Goal: Find specific page/section: Find specific page/section

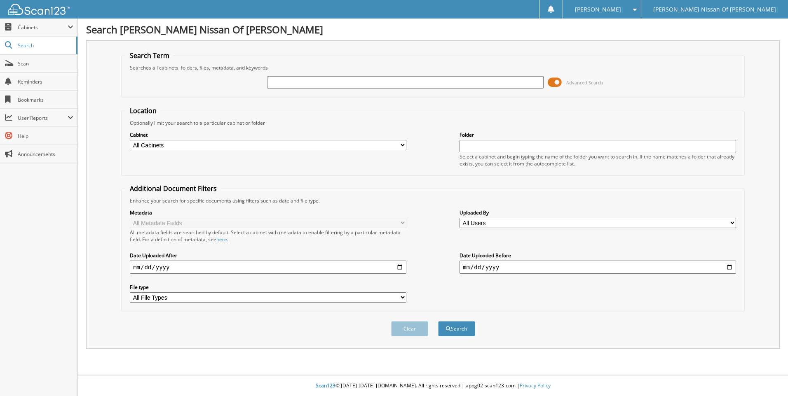
click at [389, 84] on input "text" at bounding box center [405, 82] width 277 height 12
type input "113959"
click at [438, 321] on button "Search" at bounding box center [456, 328] width 37 height 15
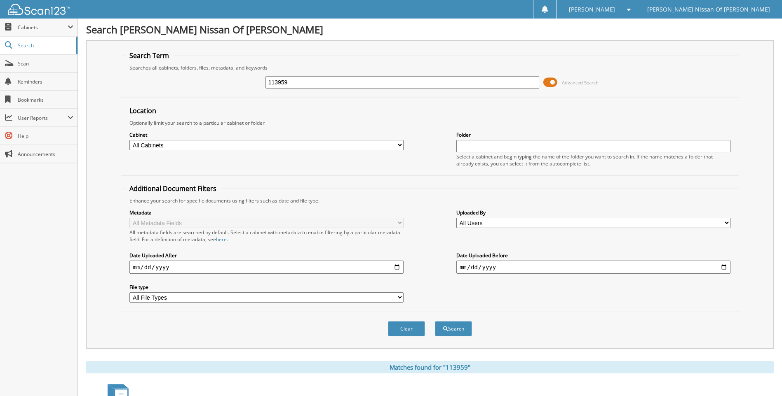
click at [307, 145] on select "All Cabinets ACCOUNTS PAYABLE BANK DEPOSITS CAR DEALS PARTS RENTAL AGREEMENTS S…" at bounding box center [266, 145] width 274 height 10
select select "24714"
click at [129, 140] on select "All Cabinets ACCOUNTS PAYABLE BANK DEPOSITS CAR DEALS PARTS RENTAL AGREEMENTS S…" at bounding box center [266, 145] width 274 height 10
click at [443, 333] on button "Search" at bounding box center [453, 328] width 37 height 15
click at [61, 29] on span "Cabinets" at bounding box center [43, 27] width 50 height 7
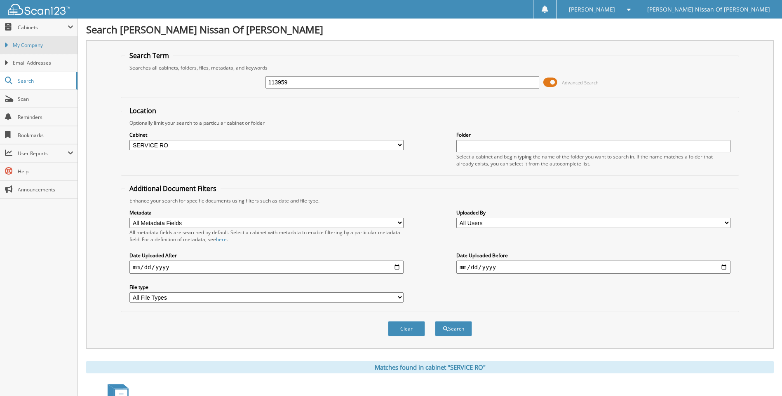
click at [52, 48] on span "My Company" at bounding box center [43, 45] width 61 height 7
